Goal: Task Accomplishment & Management: Use online tool/utility

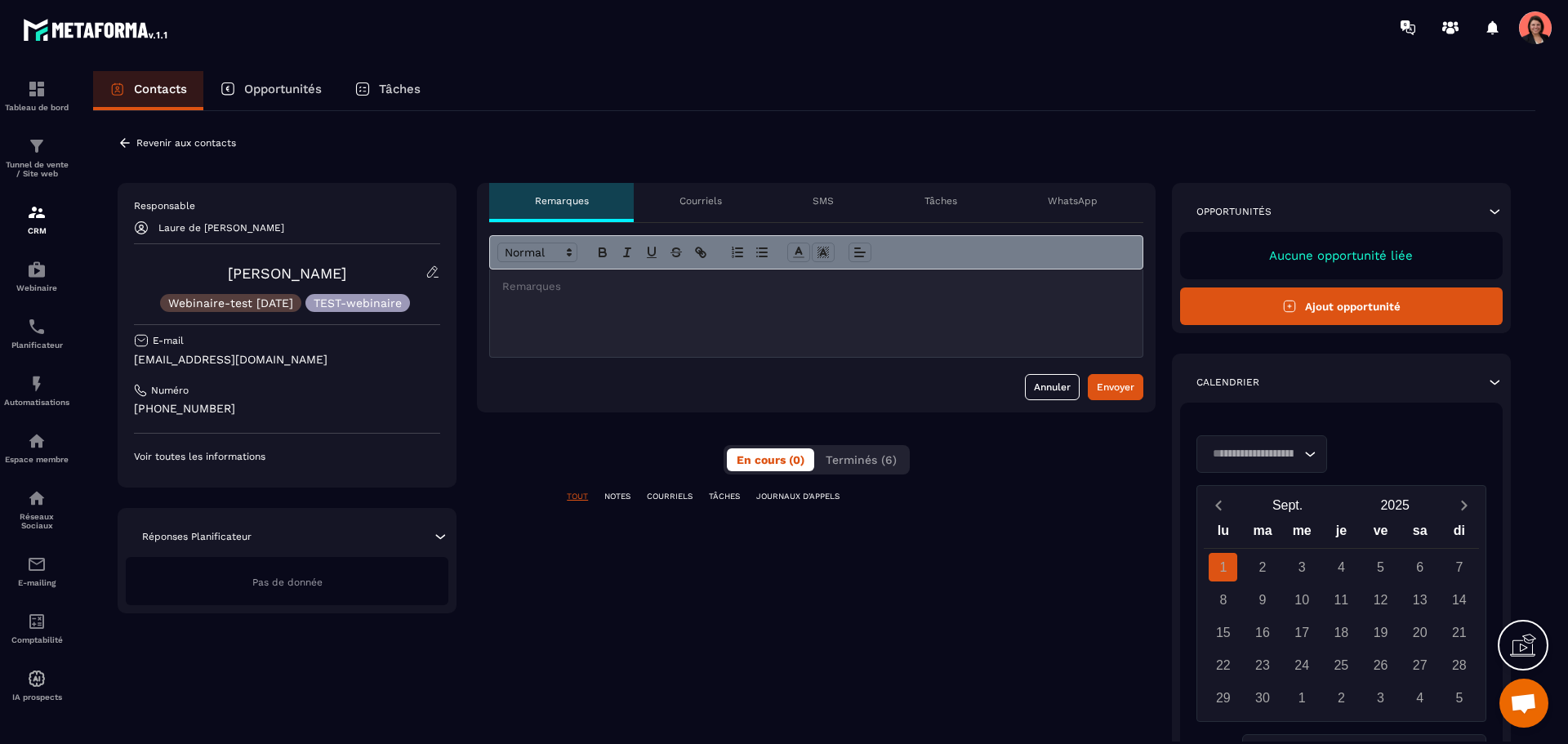
scroll to position [1576, 0]
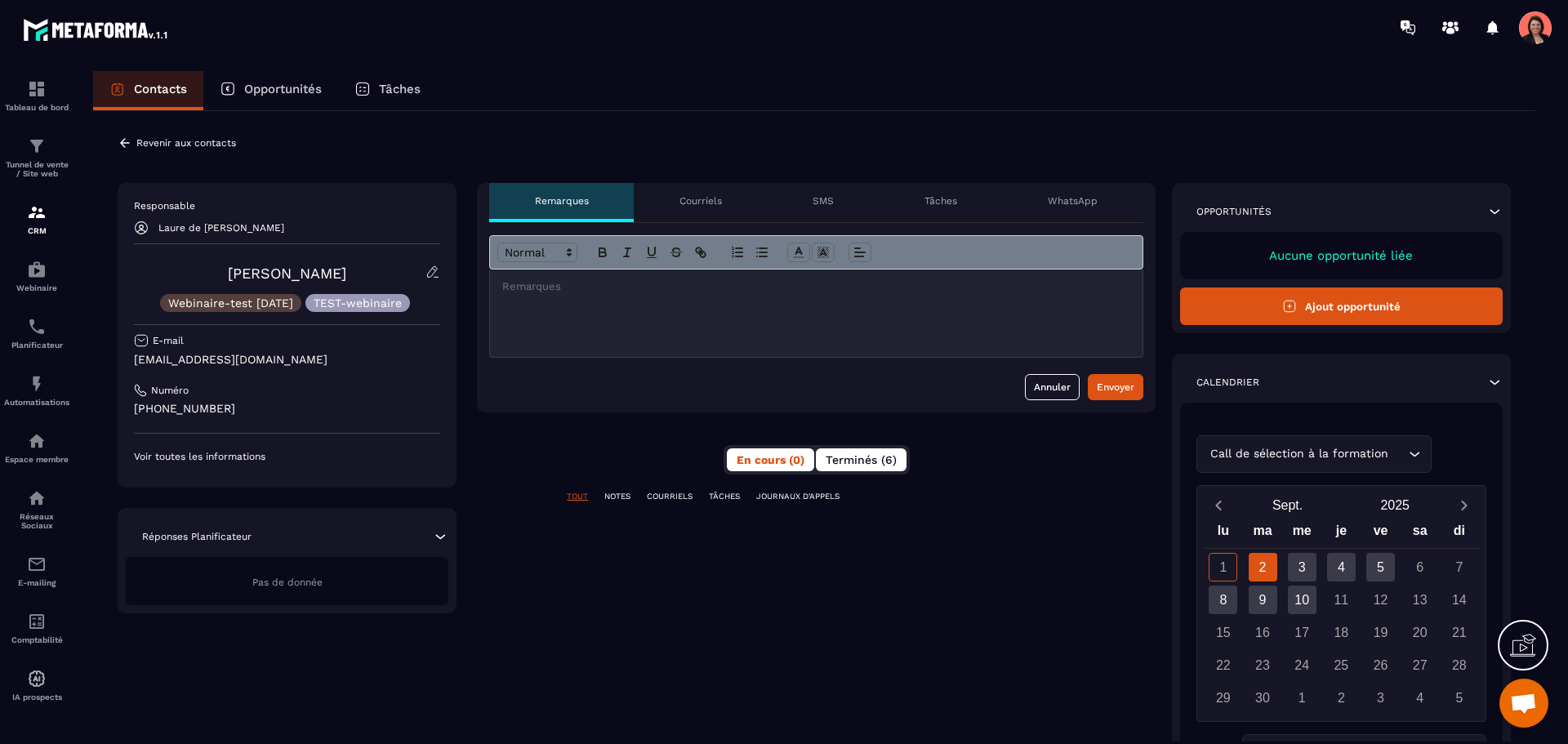
click at [860, 457] on span "Terminés (6)" at bounding box center [861, 459] width 71 height 13
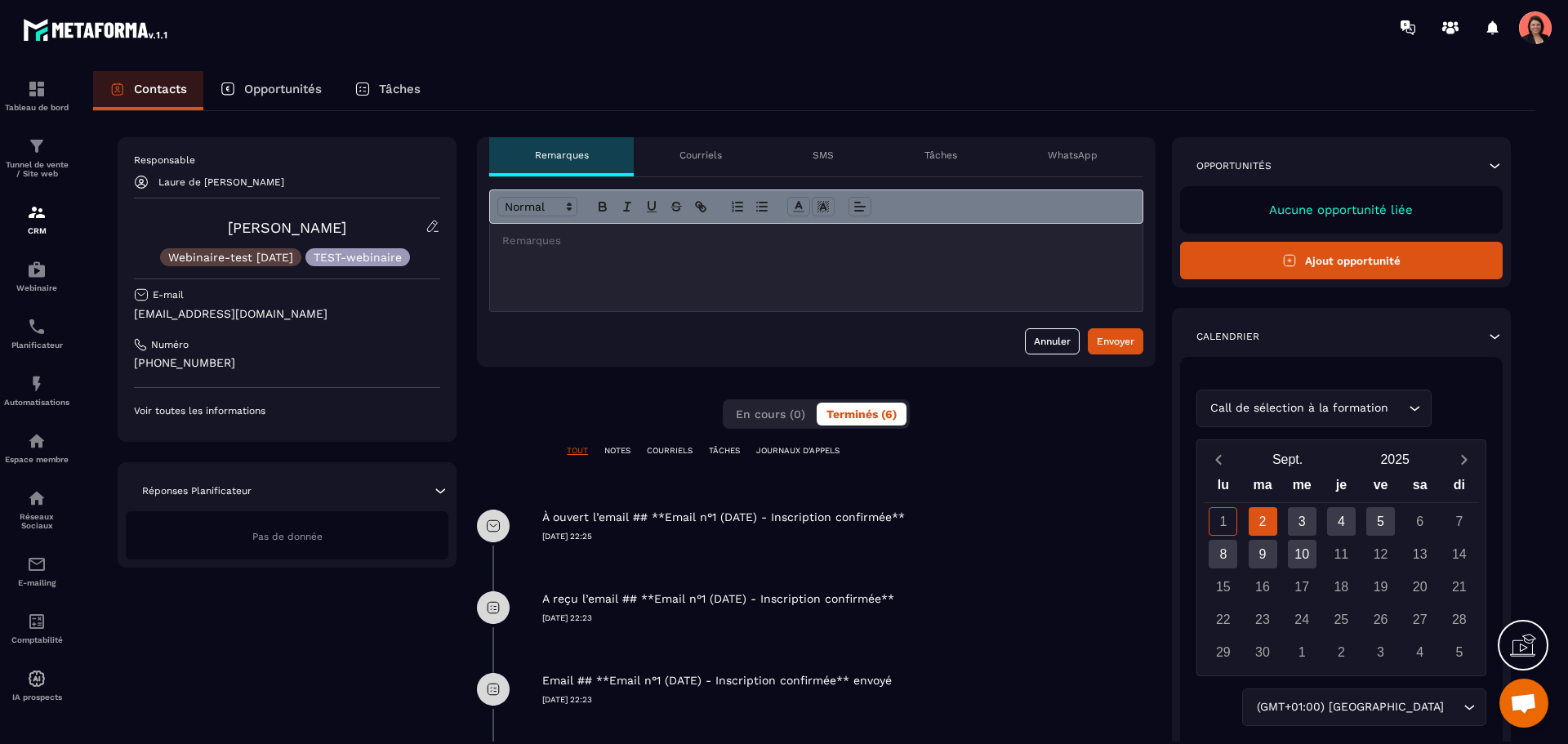
scroll to position [0, 0]
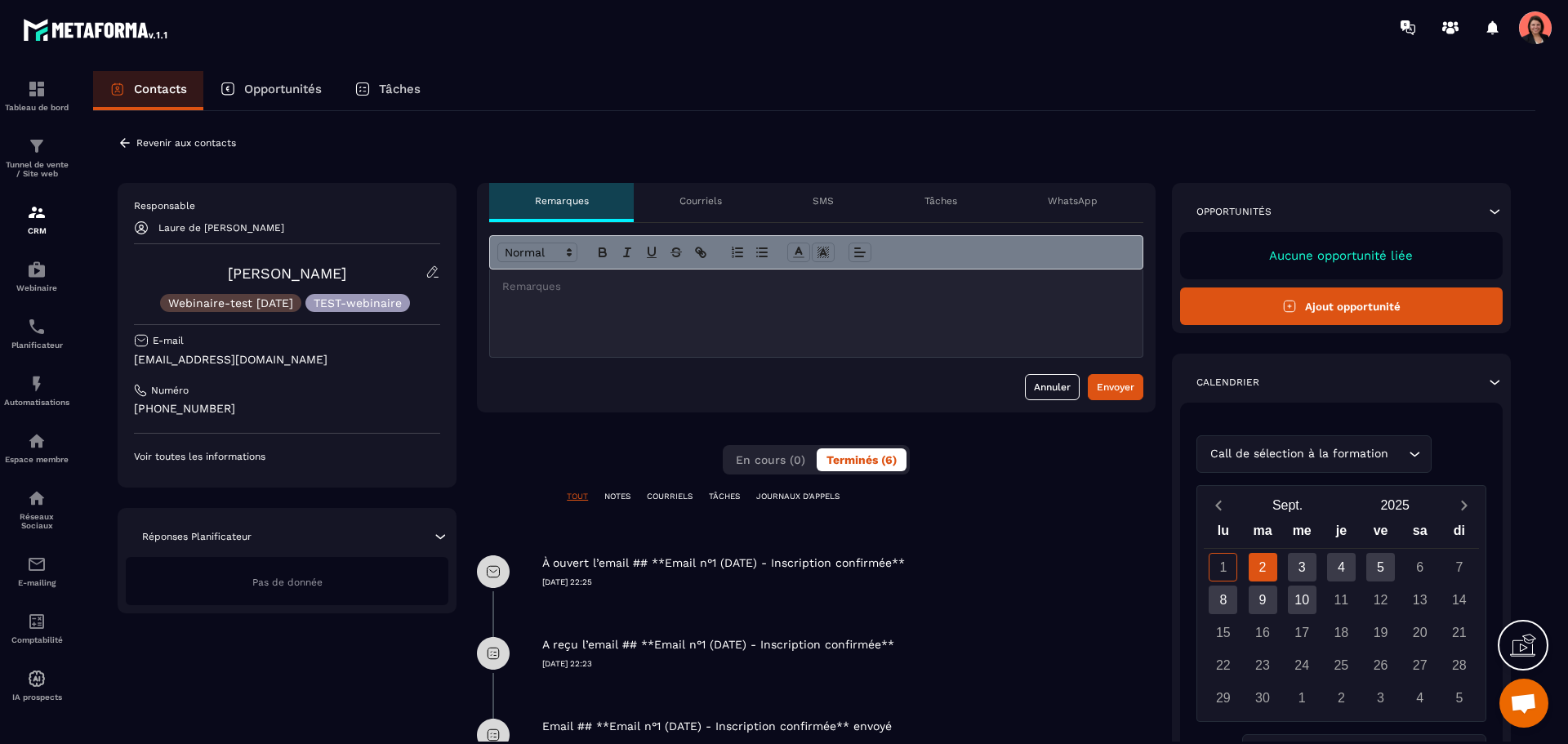
click at [618, 490] on div "**********" at bounding box center [816, 624] width 678 height 882
click at [624, 495] on p "NOTES" at bounding box center [618, 496] width 26 height 11
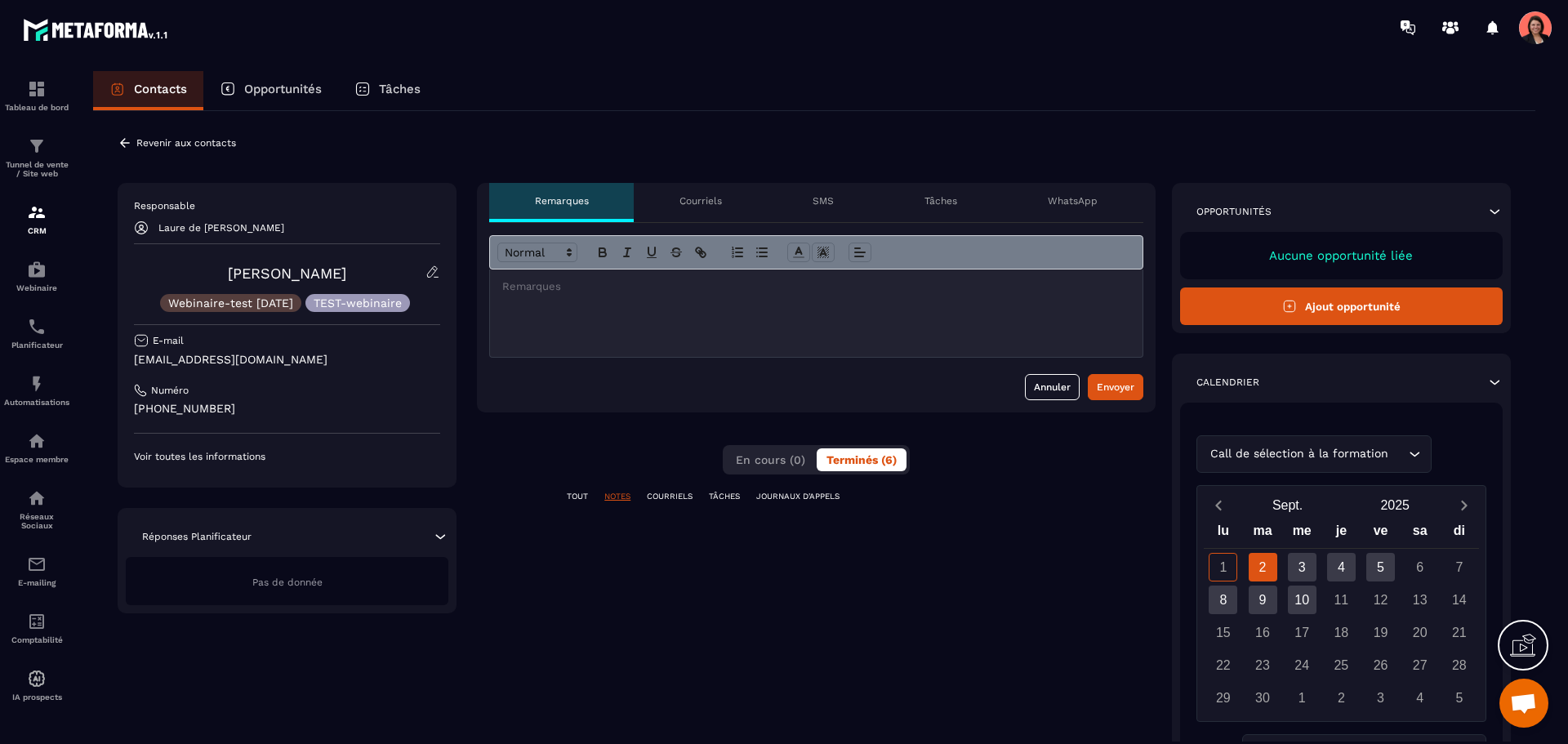
click at [706, 191] on div "Courriels" at bounding box center [701, 202] width 133 height 39
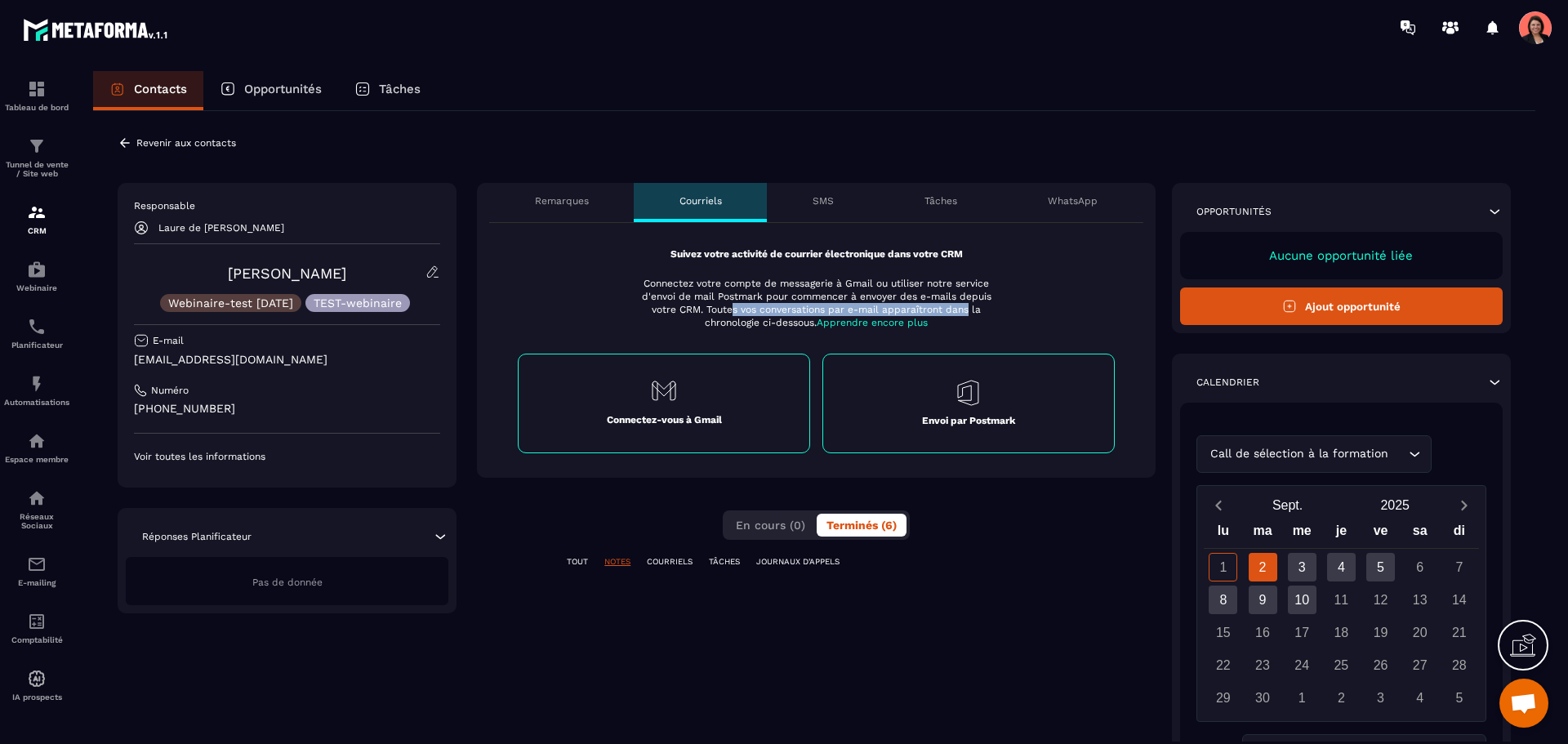
drag, startPoint x: 743, startPoint y: 310, endPoint x: 967, endPoint y: 307, distance: 224.0
click at [967, 307] on p "Connectez votre compte de messagerie à Gmail ou utiliser notre service d'envoi …" at bounding box center [817, 303] width 371 height 52
click at [697, 406] on div "Connectez-vous à Gmail" at bounding box center [664, 403] width 293 height 100
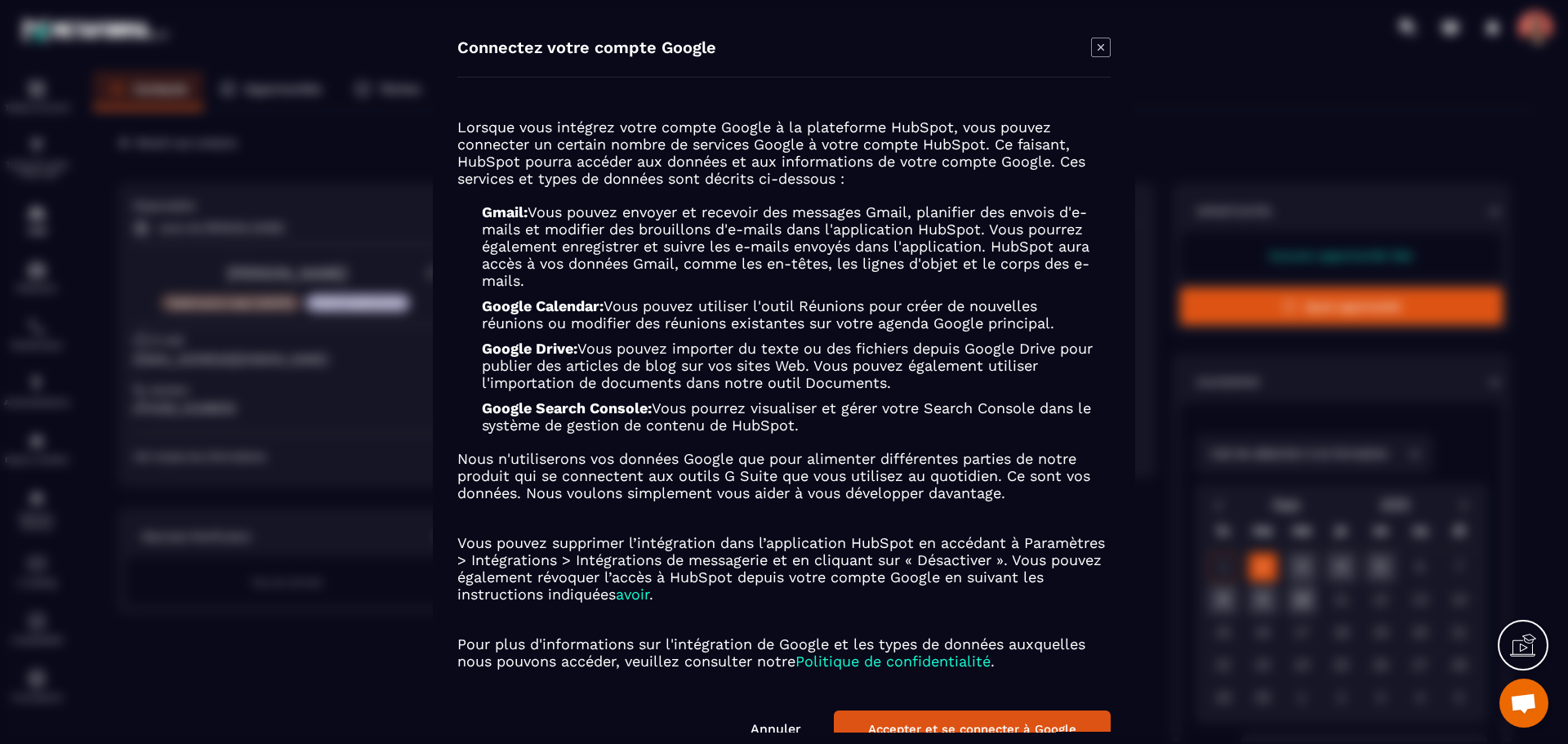
scroll to position [41, 0]
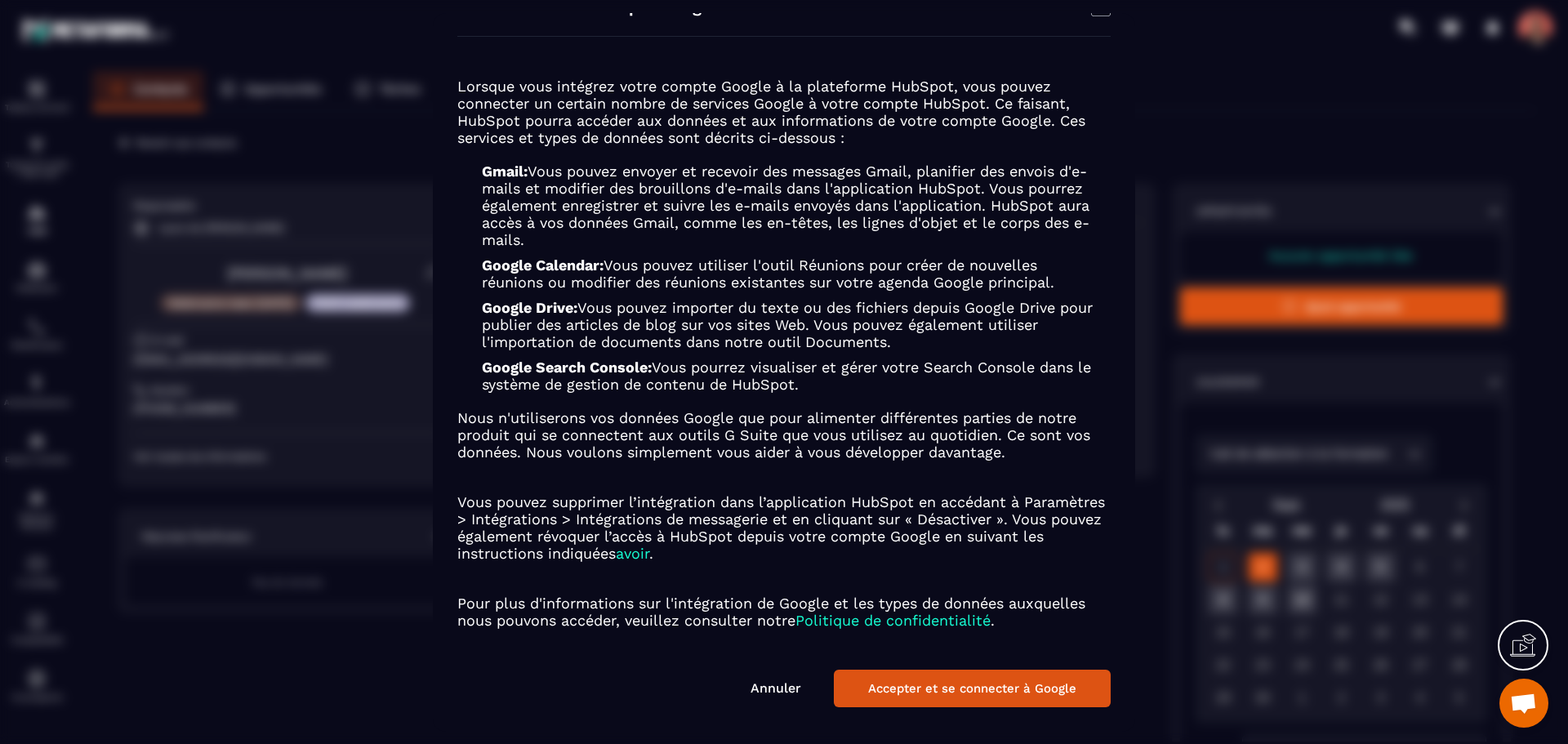
click at [971, 693] on button "Accepter et se connecter à Google" at bounding box center [973, 688] width 277 height 37
